Goal: Register for event/course

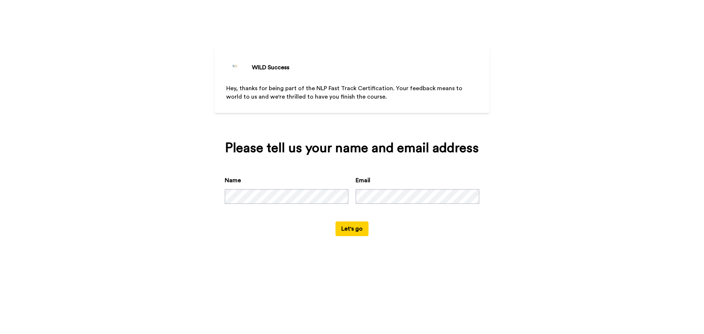
click at [351, 231] on button "Let's go" at bounding box center [352, 229] width 33 height 15
